Goal: Download file/media

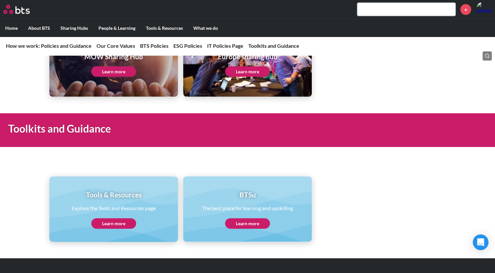
scroll to position [1345, 0]
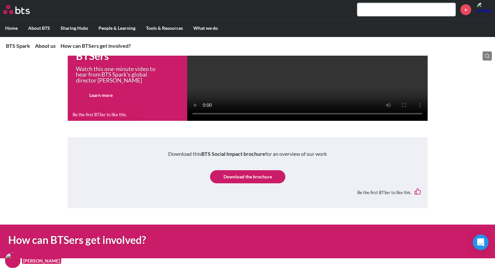
scroll to position [425, 0]
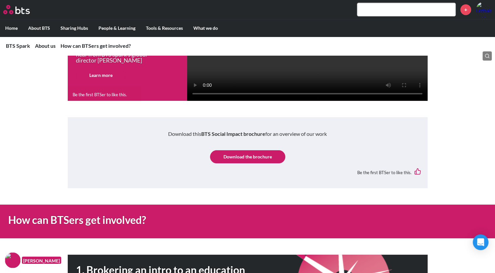
click at [226, 161] on link "Download the brochure" at bounding box center [247, 156] width 75 height 13
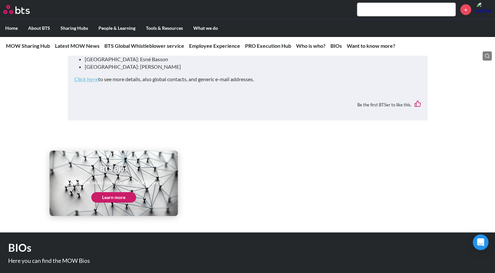
scroll to position [2257, 0]
